Goal: Information Seeking & Learning: Learn about a topic

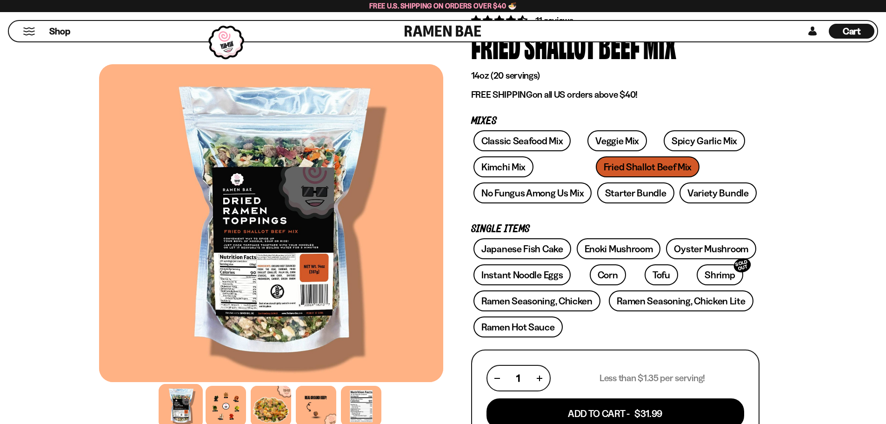
scroll to position [71, 0]
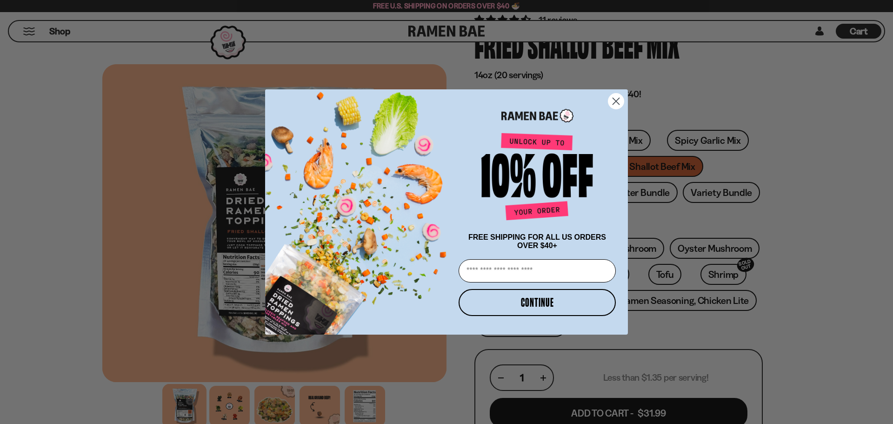
click at [617, 100] on icon "Close dialog" at bounding box center [616, 101] width 7 height 7
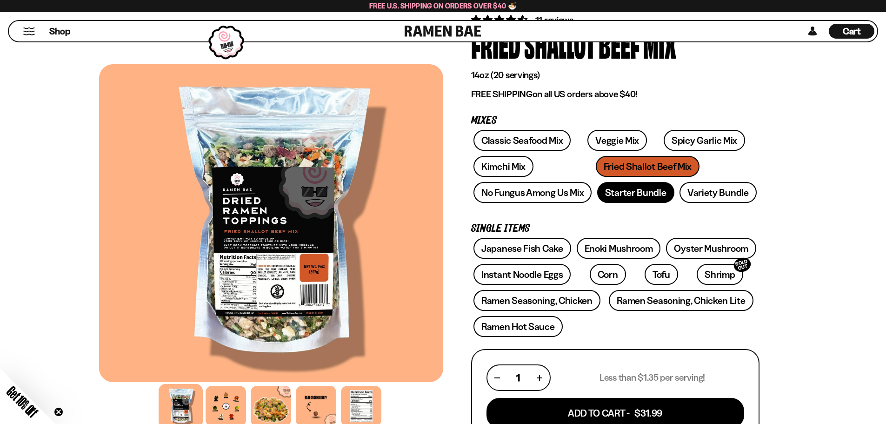
click at [650, 198] on link "Starter Bundle" at bounding box center [635, 192] width 77 height 21
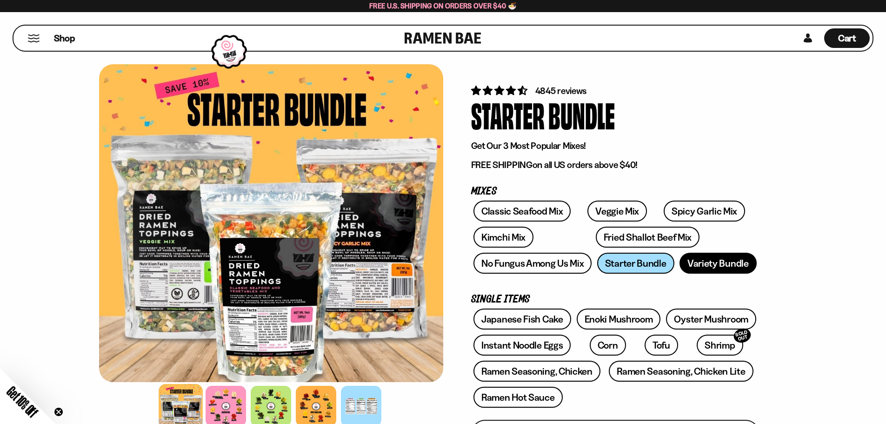
click at [704, 262] on link "Variety Bundle" at bounding box center [717, 263] width 77 height 21
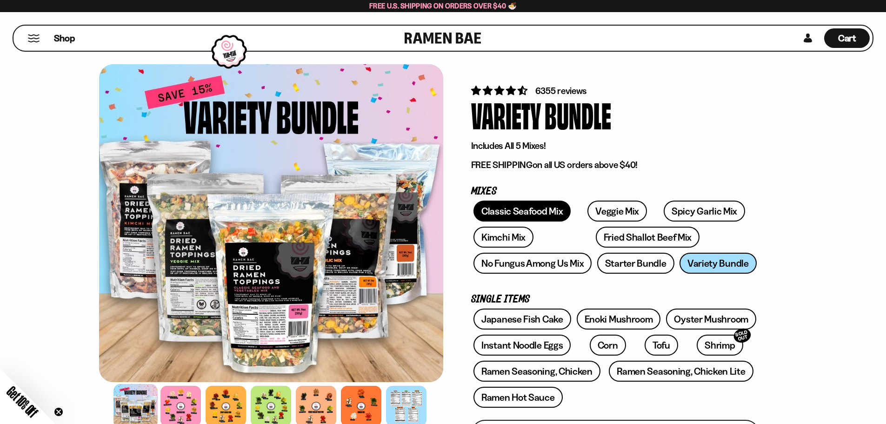
click at [522, 209] on link "Classic Seafood Mix" at bounding box center [521, 210] width 97 height 21
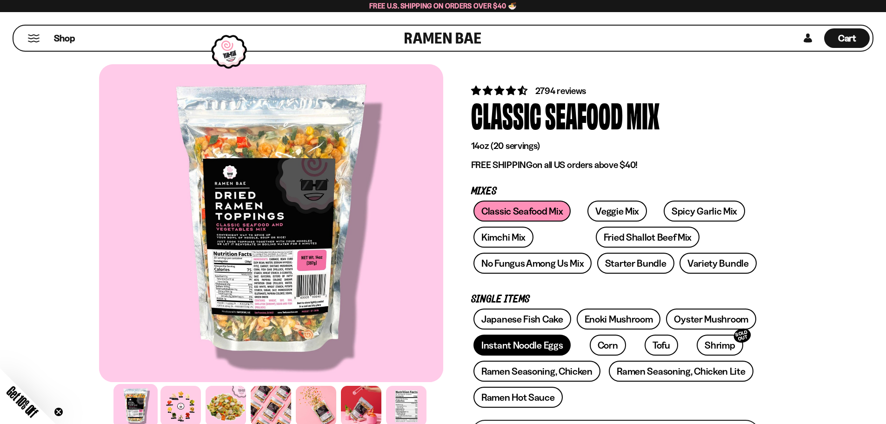
click at [533, 342] on link "Instant Noodle Eggs" at bounding box center [521, 344] width 97 height 21
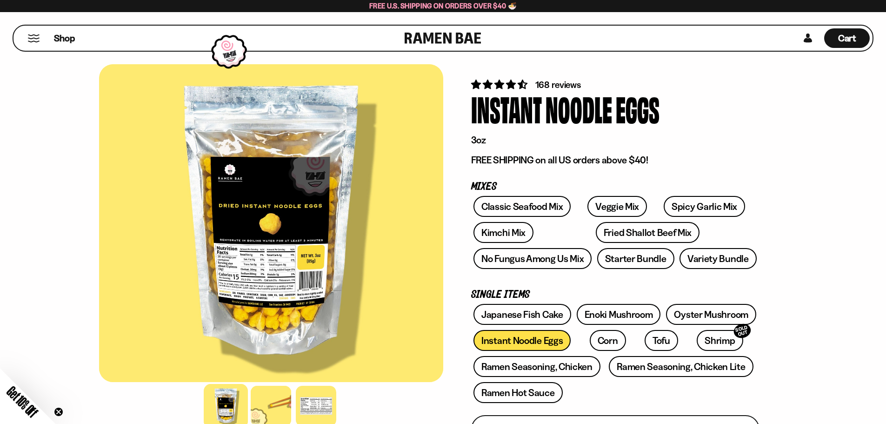
scroll to position [7, 0]
click at [698, 312] on link "Oyster Mushroom" at bounding box center [711, 313] width 90 height 21
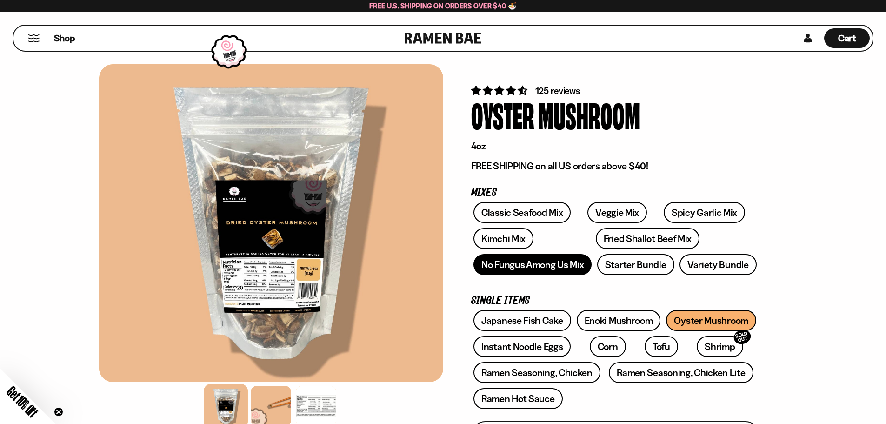
click at [505, 270] on link "No Fungus Among Us Mix" at bounding box center [532, 264] width 118 height 21
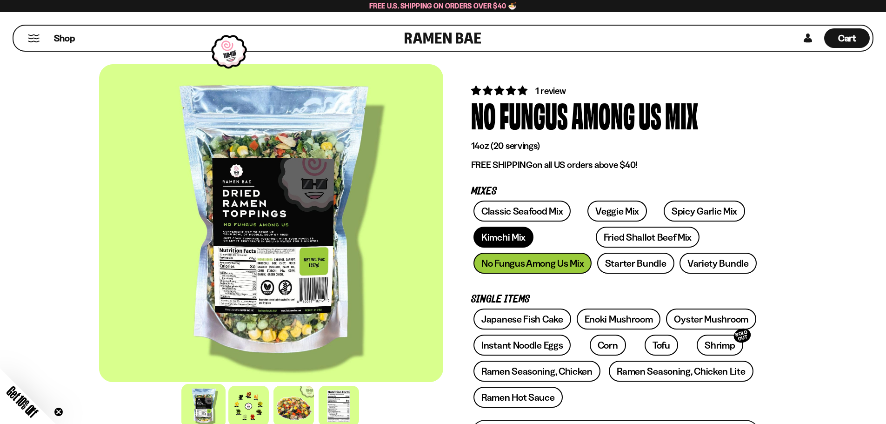
click at [512, 241] on link "Kimchi Mix" at bounding box center [503, 236] width 60 height 21
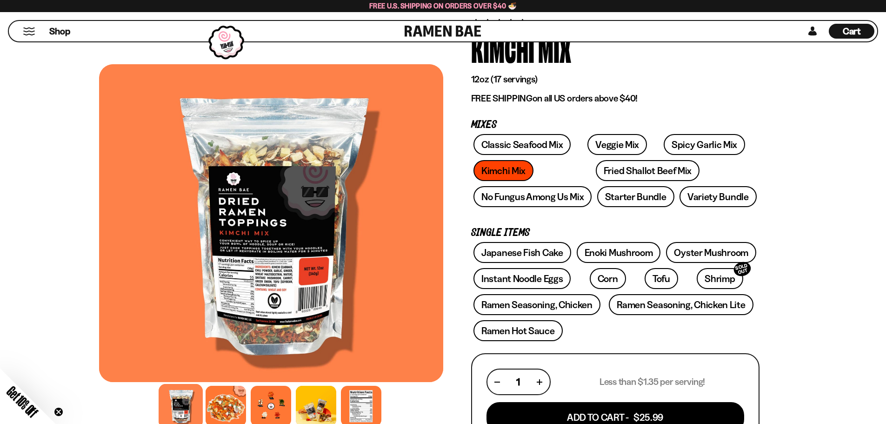
scroll to position [72, 0]
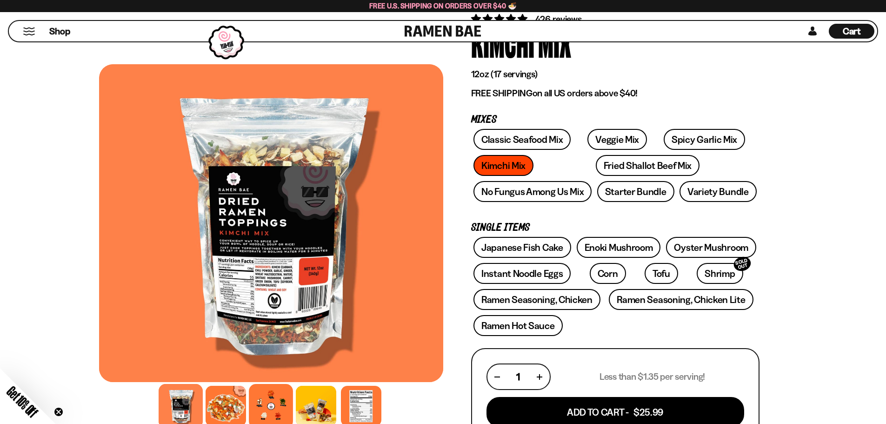
click at [286, 411] on div at bounding box center [271, 406] width 44 height 44
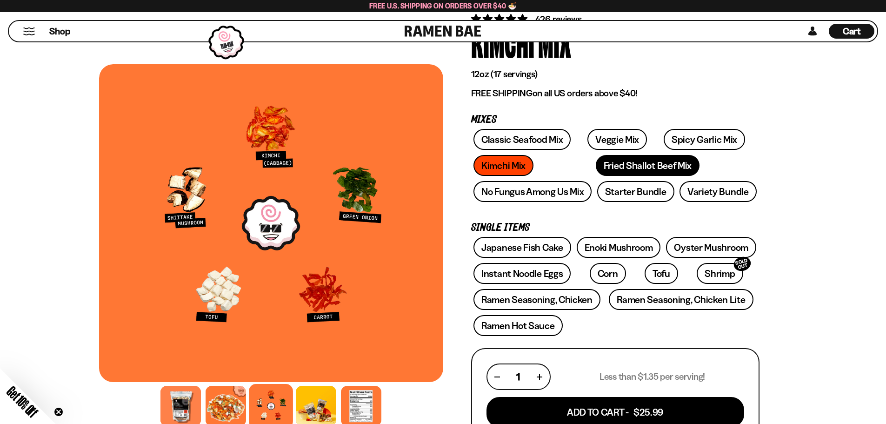
click at [596, 161] on link "Fried Shallot Beef Mix" at bounding box center [648, 165] width 104 height 21
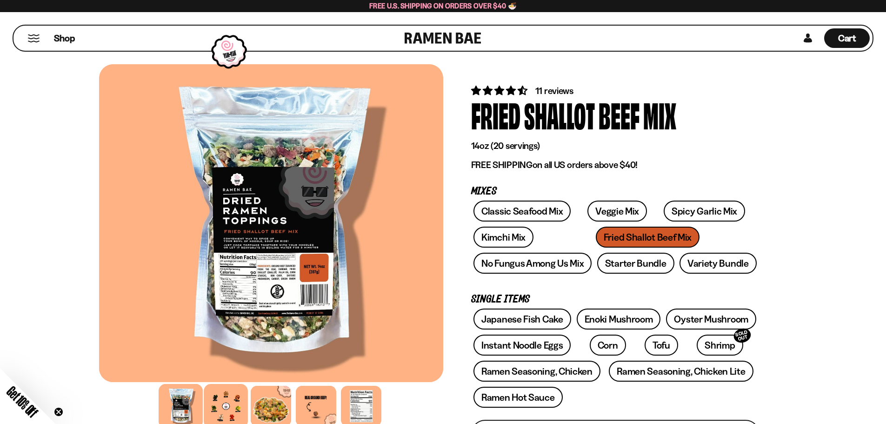
click at [224, 399] on div at bounding box center [226, 406] width 44 height 44
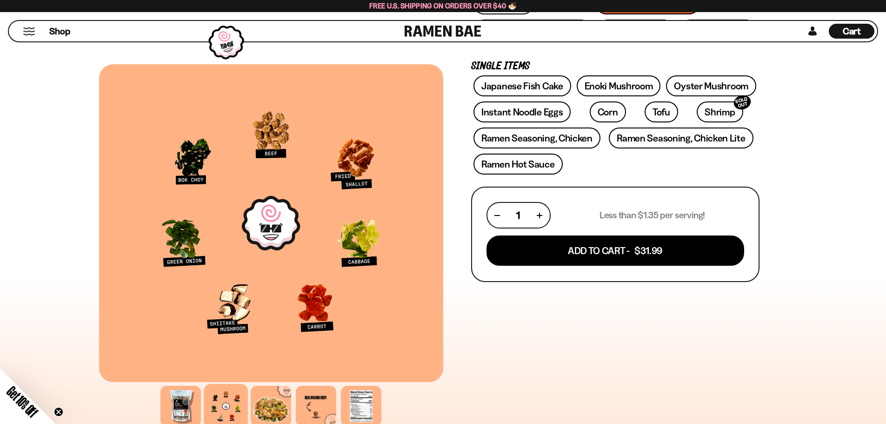
scroll to position [233, 0]
click at [224, 399] on div at bounding box center [226, 406] width 44 height 44
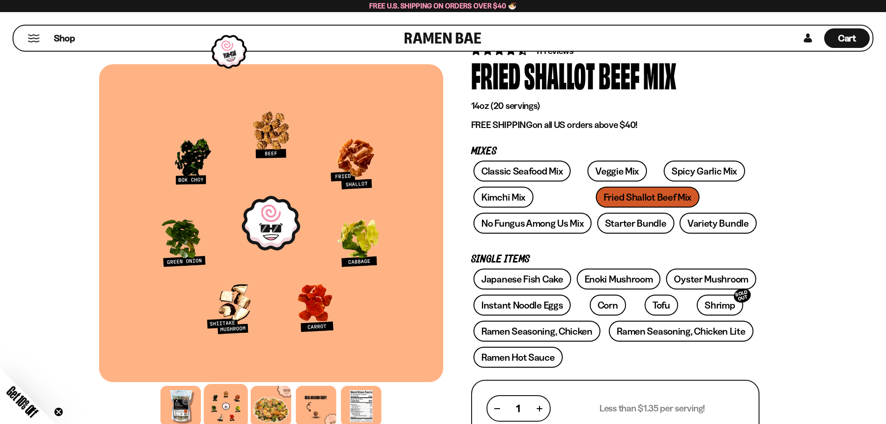
scroll to position [46, 0]
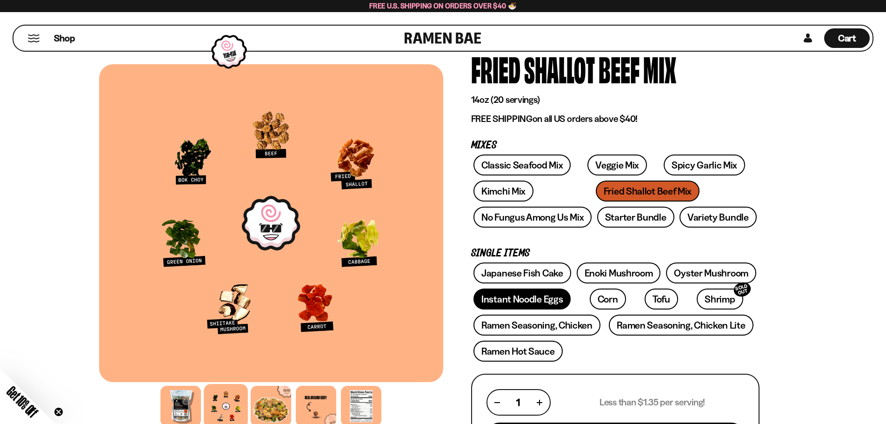
click at [528, 301] on link "Instant Noodle Eggs" at bounding box center [521, 298] width 97 height 21
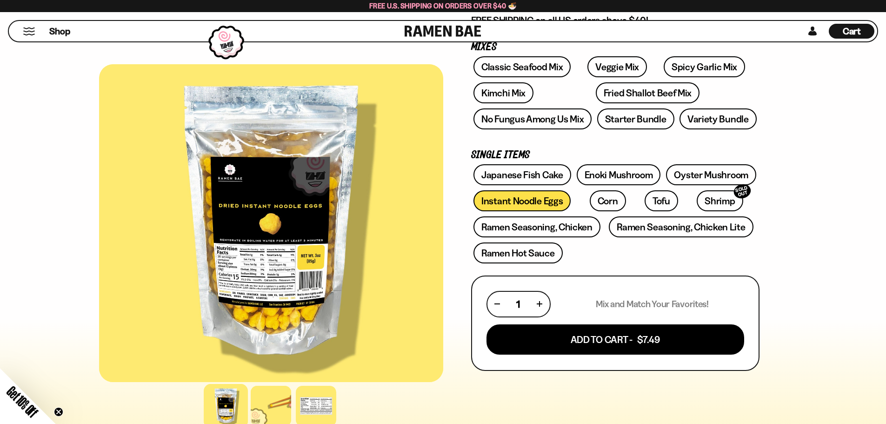
scroll to position [36, 0]
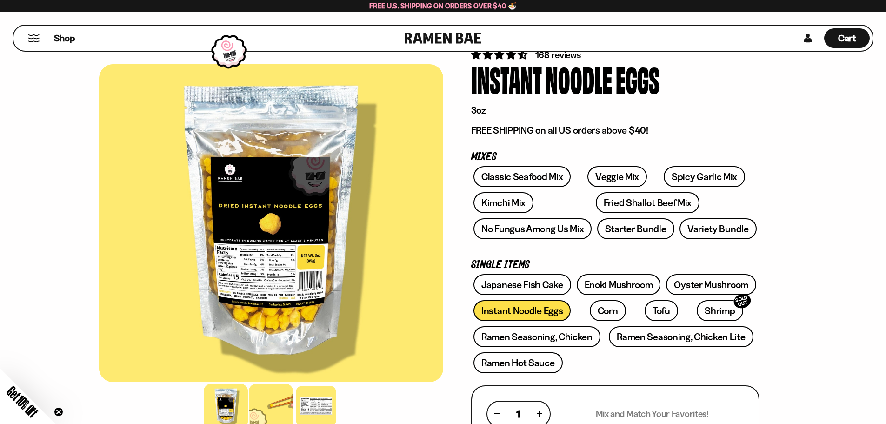
click at [269, 408] on div at bounding box center [271, 406] width 44 height 44
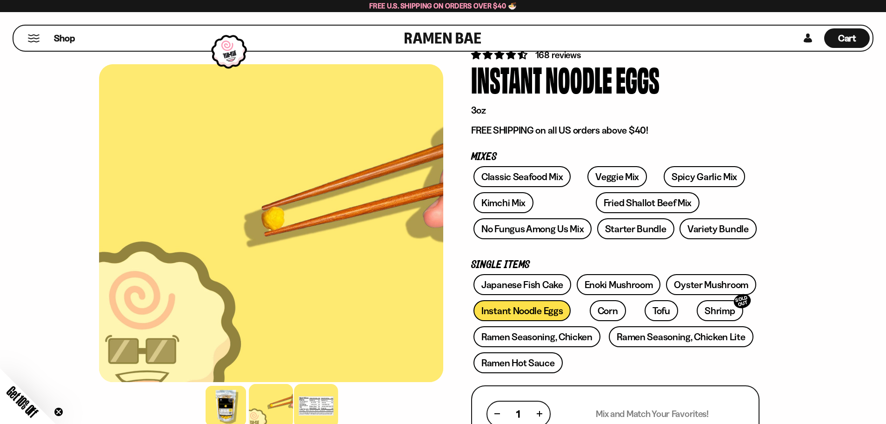
click at [319, 397] on div at bounding box center [316, 406] width 44 height 44
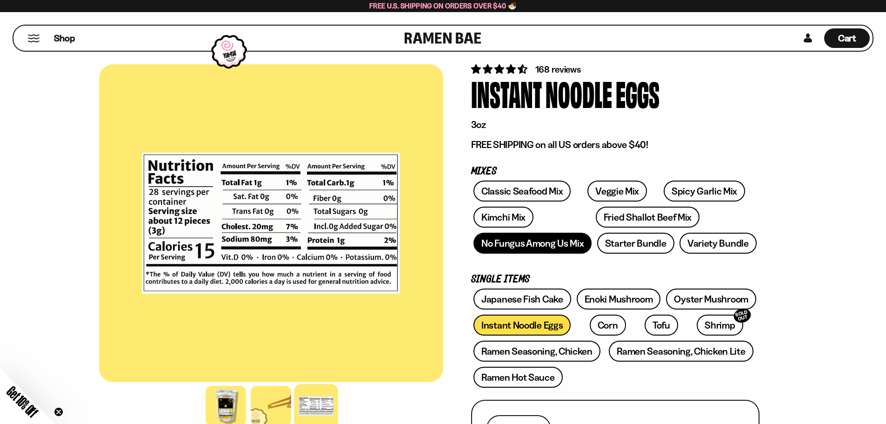
scroll to position [19, 0]
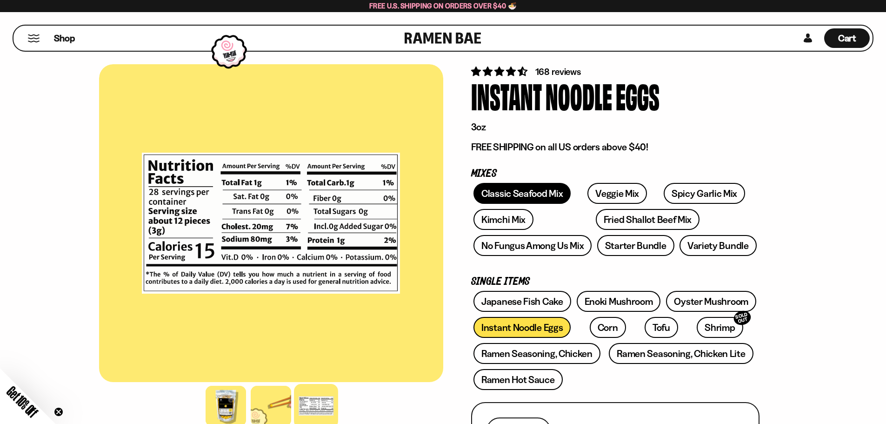
click at [544, 192] on link "Classic Seafood Mix" at bounding box center [521, 193] width 97 height 21
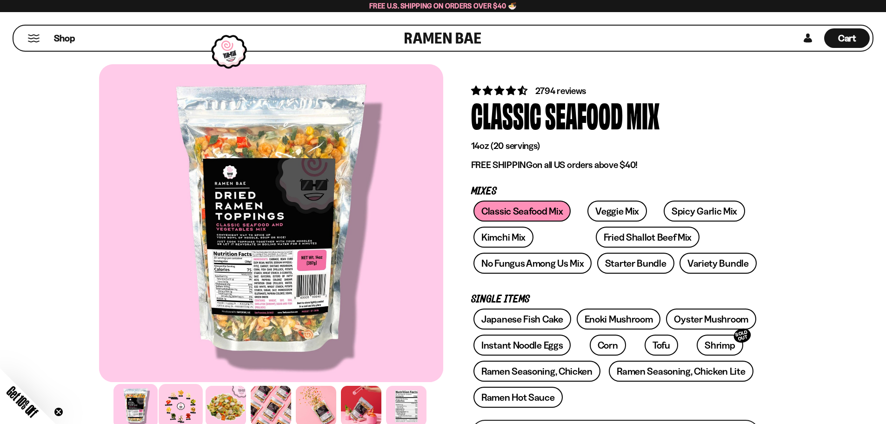
click at [184, 406] on div at bounding box center [181, 406] width 44 height 44
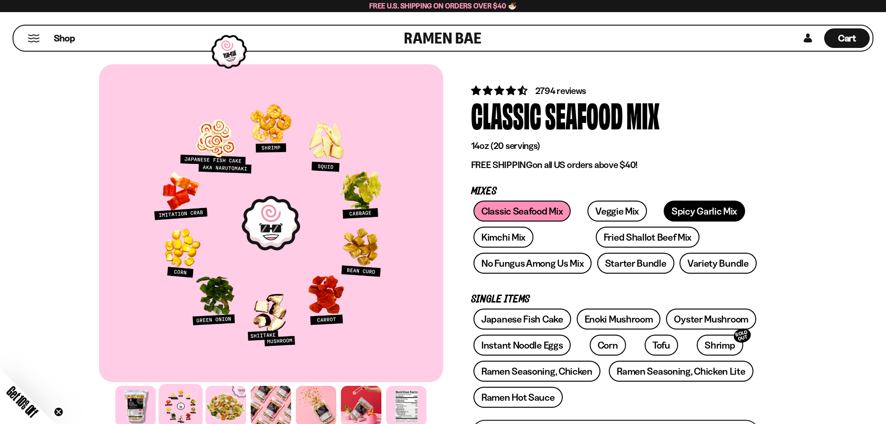
click at [670, 213] on link "Spicy Garlic Mix" at bounding box center [704, 210] width 81 height 21
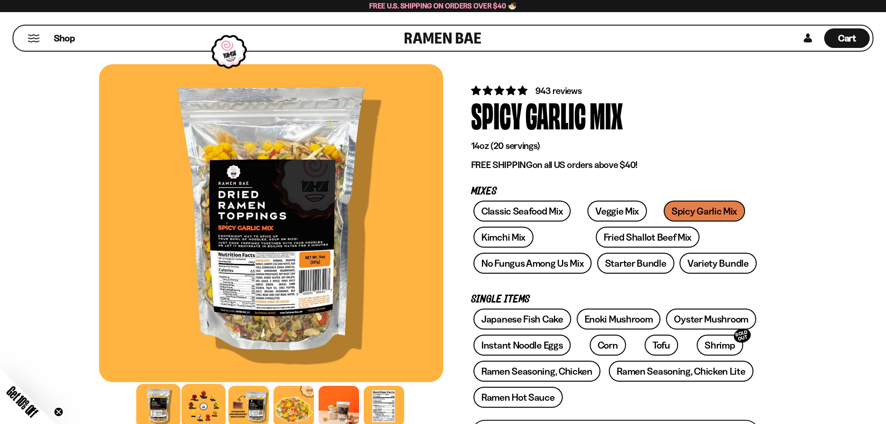
click at [193, 404] on div at bounding box center [203, 406] width 44 height 44
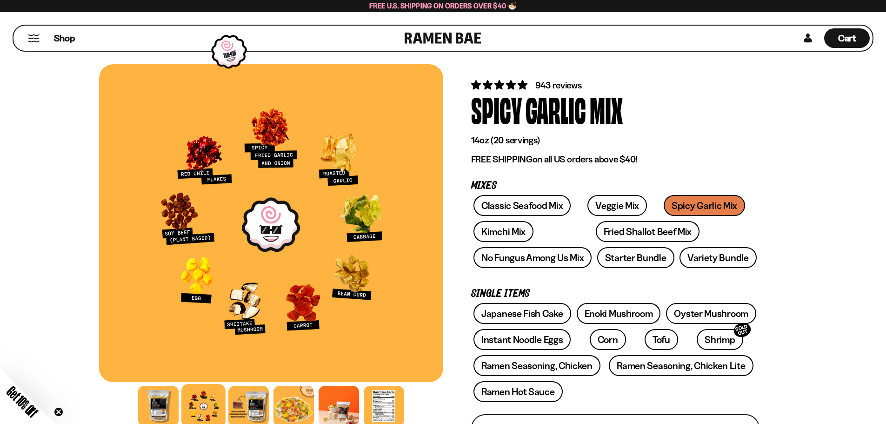
scroll to position [5, 0]
click at [602, 232] on link "Fried Shallot Beef Mix" at bounding box center [648, 231] width 104 height 21
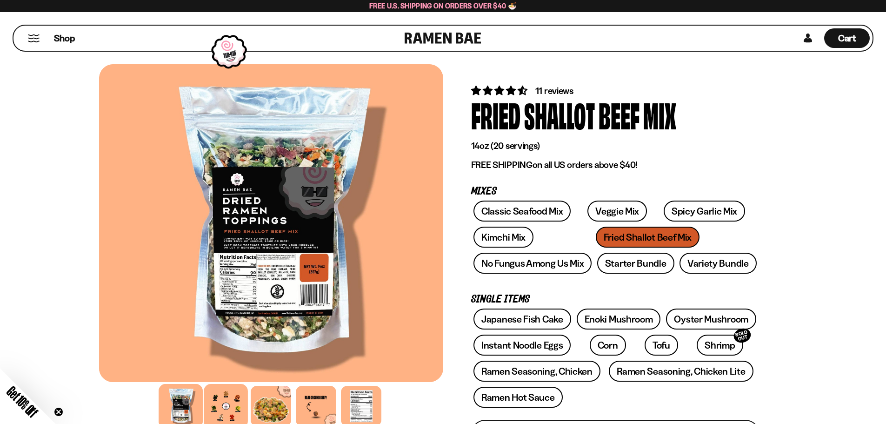
click at [226, 406] on div at bounding box center [226, 406] width 44 height 44
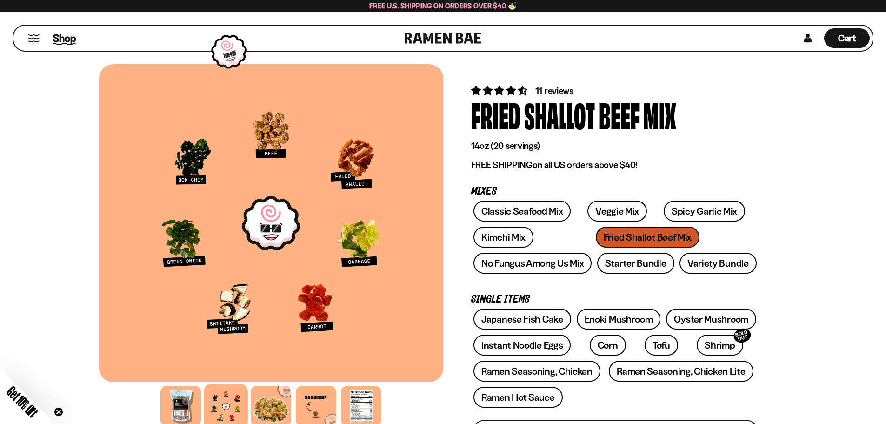
click at [56, 40] on span "Shop" at bounding box center [64, 38] width 23 height 14
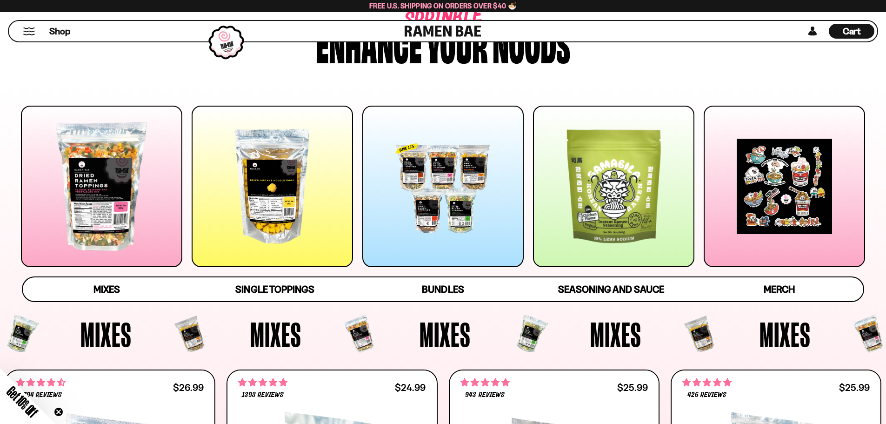
scroll to position [69, 0]
click at [635, 198] on div at bounding box center [613, 185] width 161 height 161
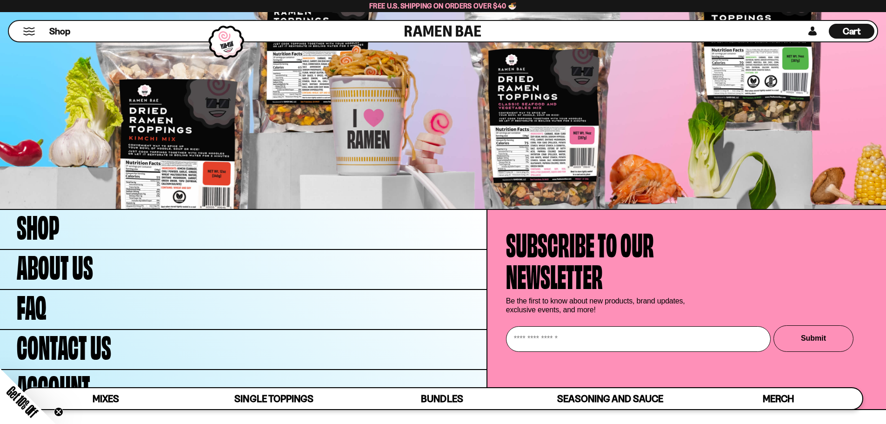
scroll to position [3718, 0]
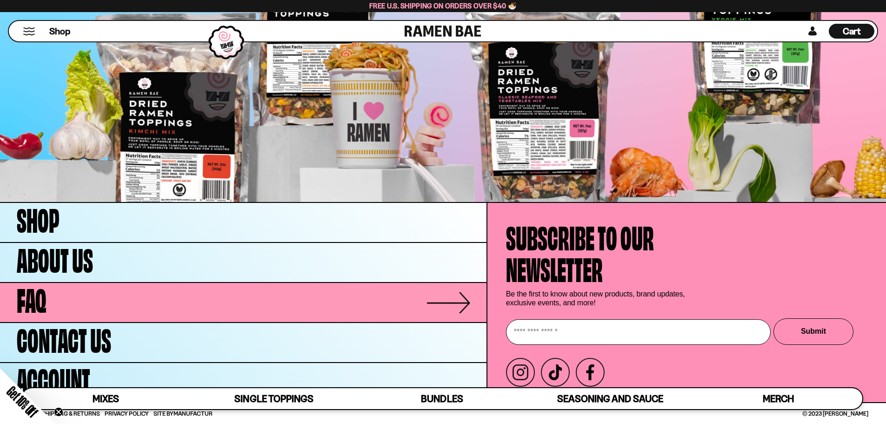
click at [149, 306] on link "FAQ" at bounding box center [243, 302] width 486 height 39
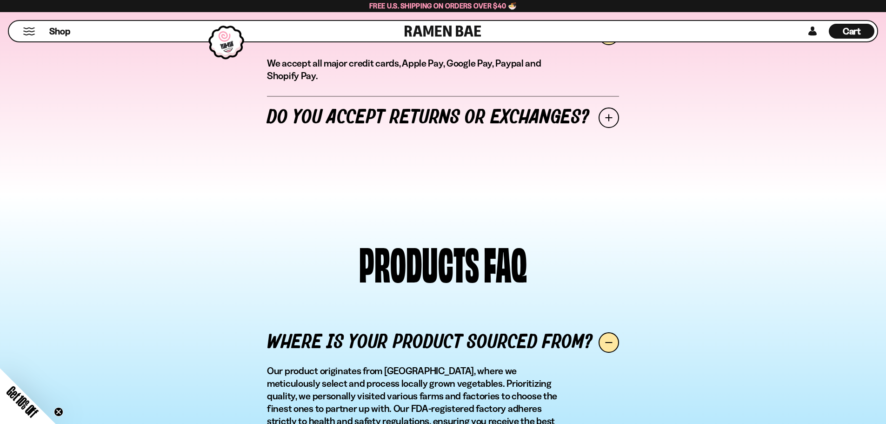
scroll to position [808, 0]
